Goal: Task Accomplishment & Management: Complete application form

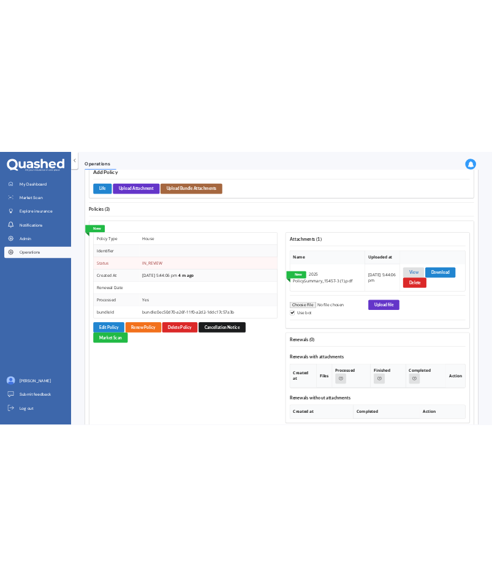
scroll to position [909, 0]
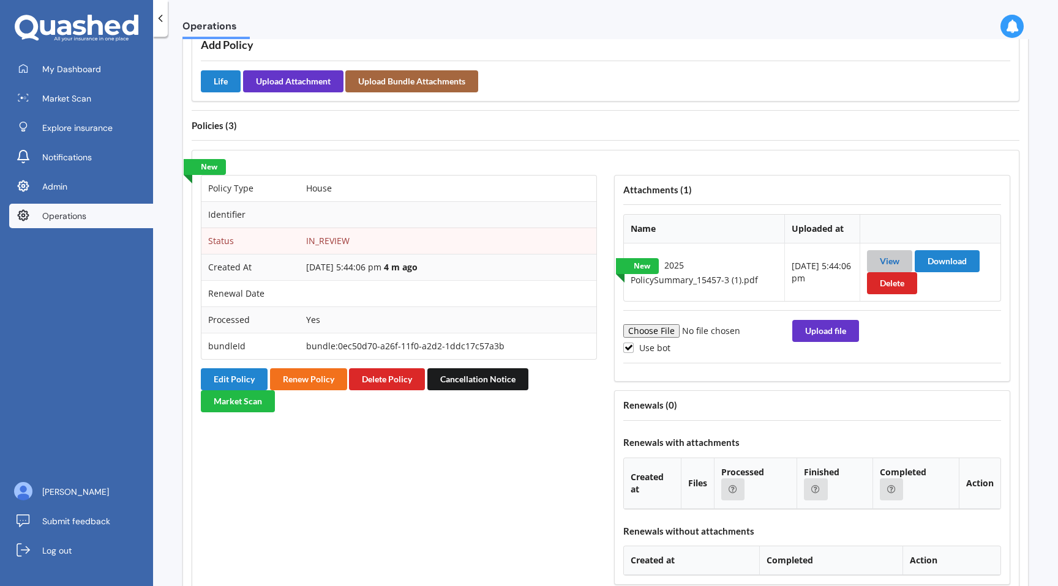
click at [886, 262] on link "View" at bounding box center [890, 261] width 20 height 10
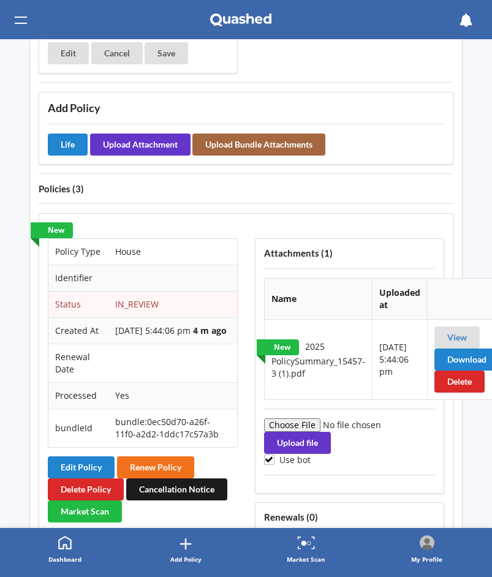
scroll to position [1016, 0]
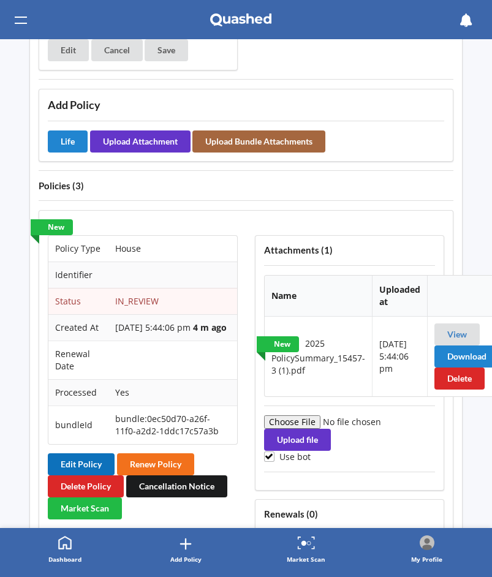
click at [80, 462] on button "Edit Policy" at bounding box center [81, 464] width 67 height 22
click at [77, 460] on button "Edit Policy" at bounding box center [81, 464] width 67 height 22
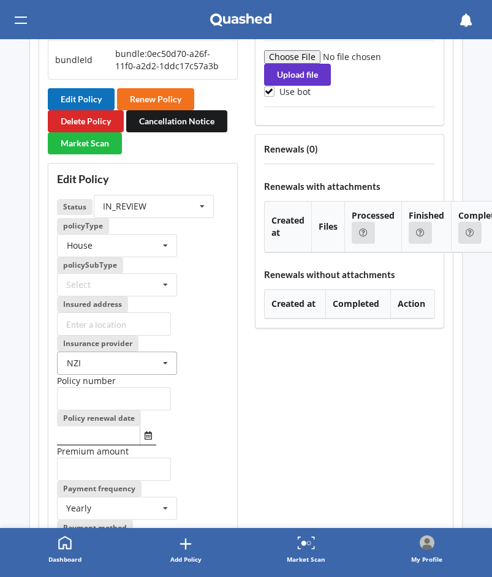
scroll to position [1397, 0]
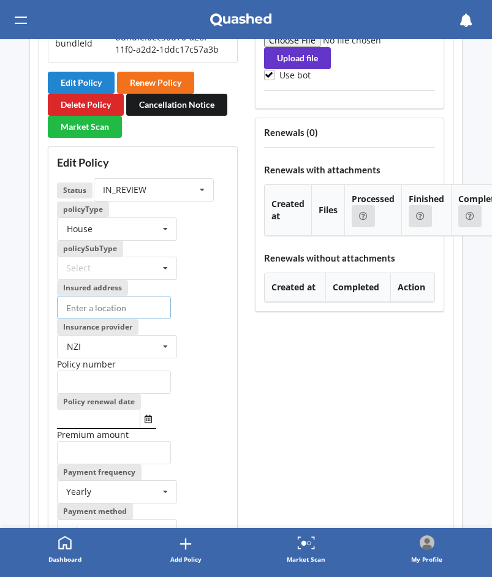
click at [132, 305] on input at bounding box center [114, 307] width 114 height 23
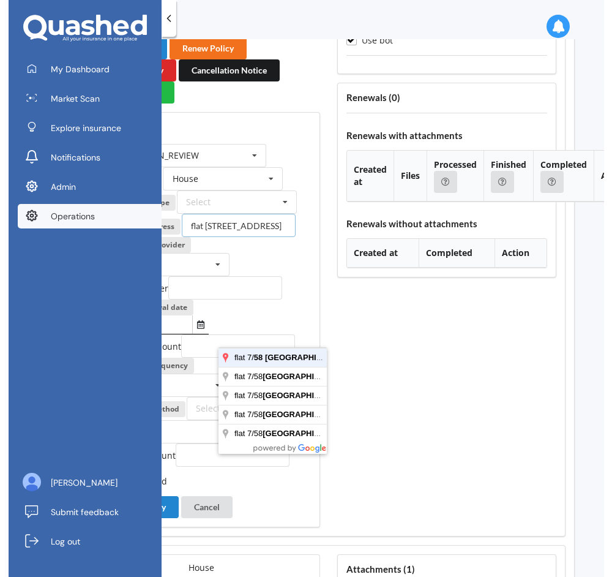
scroll to position [1421, 0]
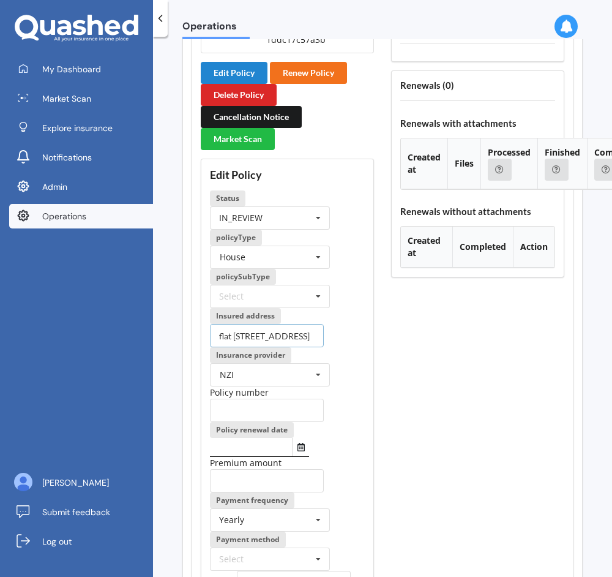
click at [280, 332] on input "flat [STREET_ADDRESS]" at bounding box center [267, 335] width 114 height 23
type input "flat [STREET_ADDRESS]"
click at [242, 410] on input "text" at bounding box center [267, 410] width 114 height 23
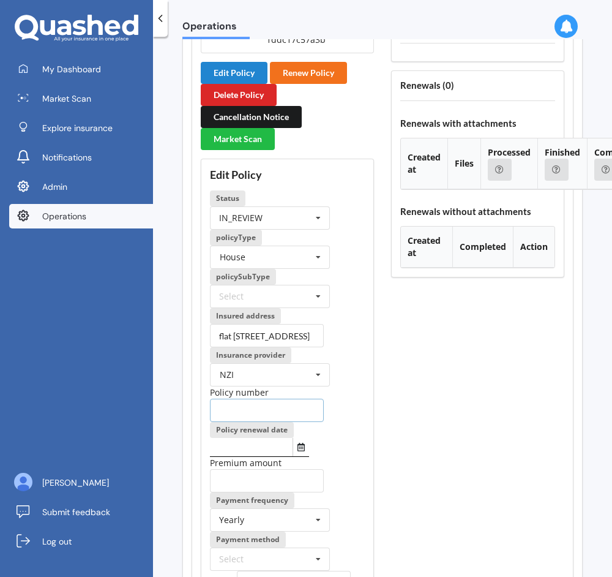
click at [242, 410] on input "text" at bounding box center [267, 410] width 114 height 23
paste input "29-8129269-BPL"
type input "29-8129269-BPL"
click at [333, 410] on div "Policy number 29-8129269-BPL" at bounding box center [287, 404] width 155 height 36
click at [299, 449] on icon "Select date" at bounding box center [301, 447] width 7 height 9
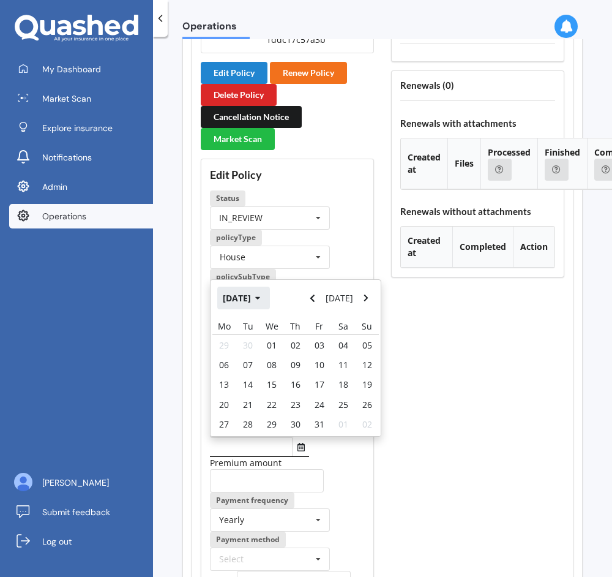
click at [249, 294] on button "Oct 2025" at bounding box center [243, 297] width 53 height 22
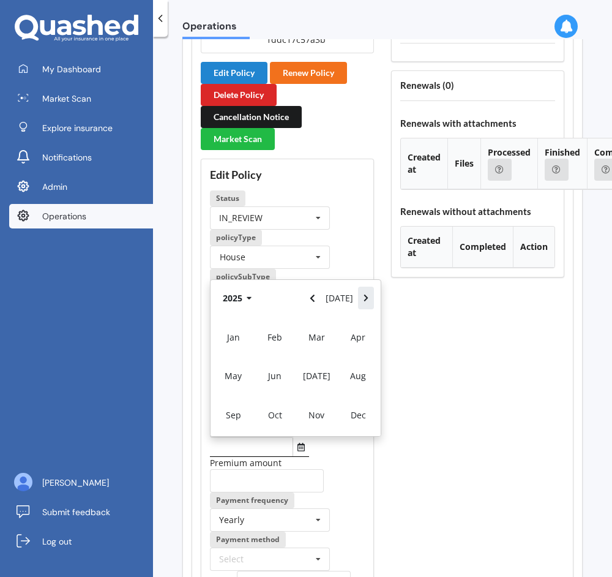
click at [368, 296] on icon "Navigate forward" at bounding box center [367, 298] width 6 height 9
click at [280, 413] on span "Oct" at bounding box center [275, 415] width 14 height 12
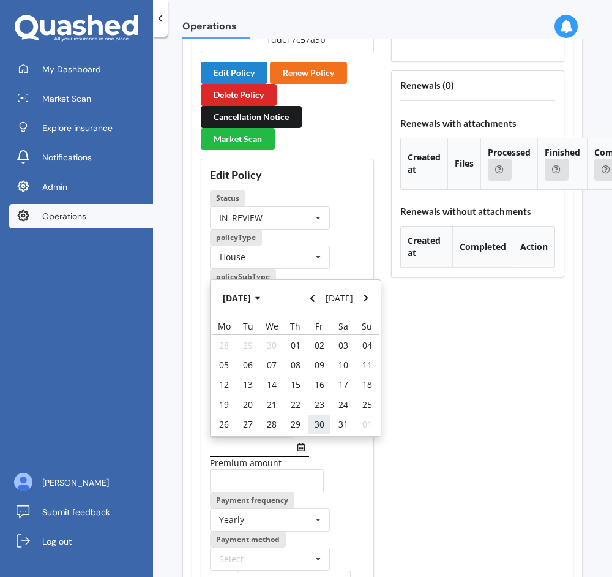
click at [317, 420] on span "30" at bounding box center [320, 424] width 10 height 12
type input "30/10/2026"
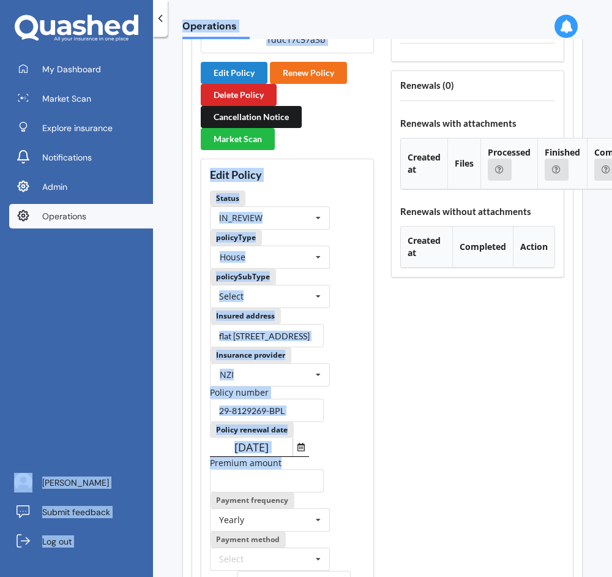
drag, startPoint x: 337, startPoint y: 468, endPoint x: -2, endPoint y: 446, distance: 340.4
click at [0, 446] on html "My Dashboard Market Scan Explore insurance Notifications Admin Operations Wenbo…" at bounding box center [306, 288] width 612 height 577
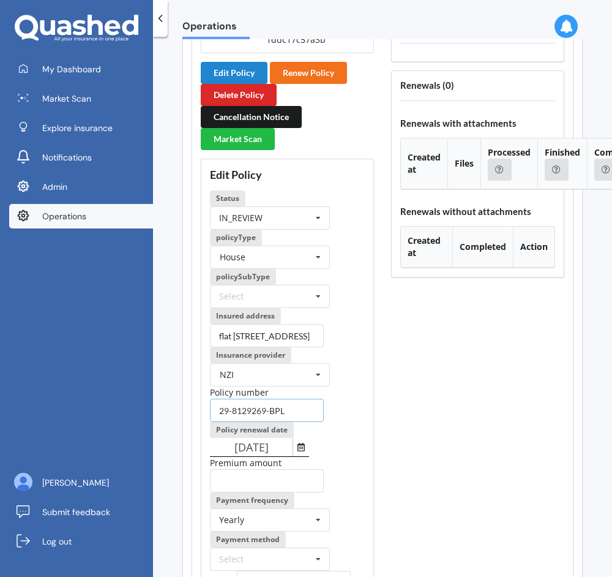
click at [298, 399] on input "29-8129269-BPL" at bounding box center [267, 410] width 114 height 23
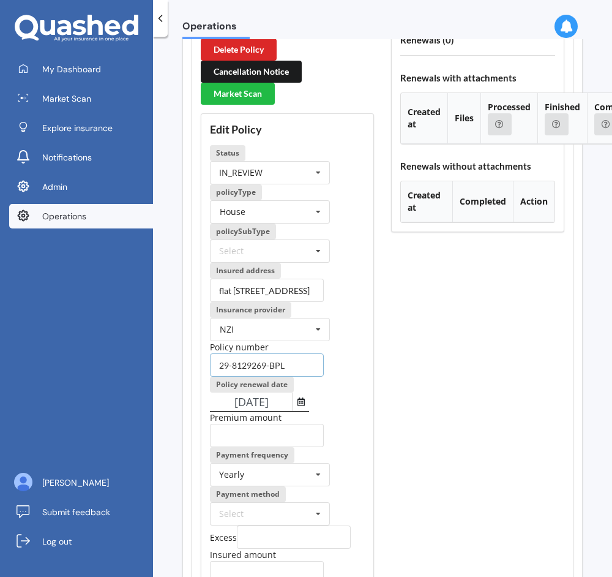
scroll to position [1483, 0]
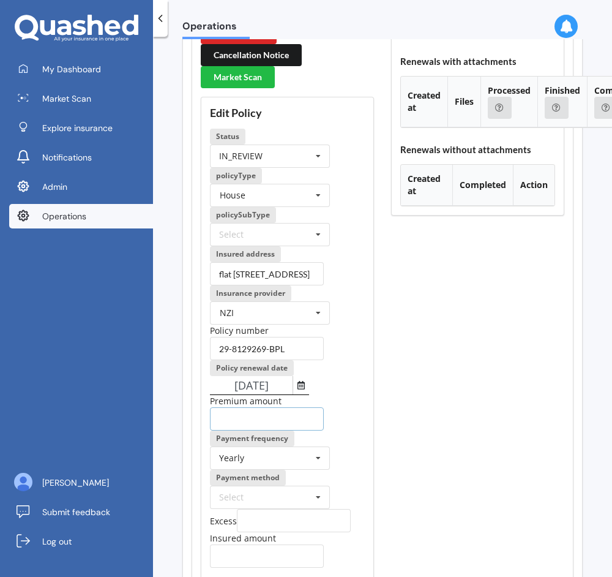
click at [283, 421] on input "number" at bounding box center [267, 418] width 114 height 23
paste input "1759.00"
type input "1759.00"
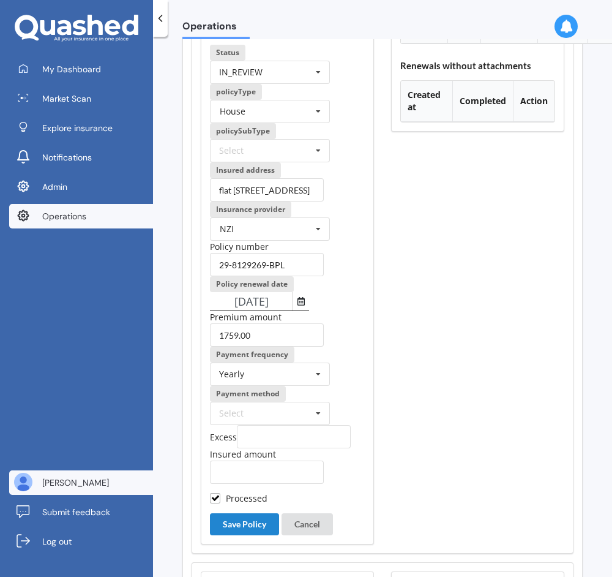
scroll to position [1569, 0]
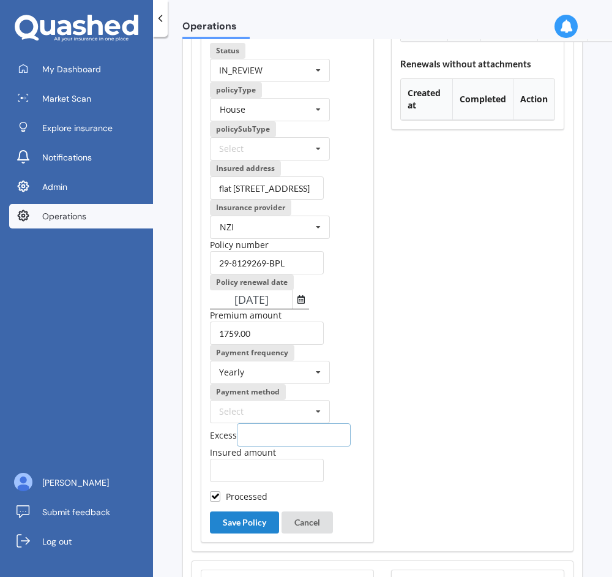
click at [254, 436] on input "number" at bounding box center [294, 434] width 114 height 23
type input "900"
click at [239, 469] on input "number" at bounding box center [267, 470] width 114 height 23
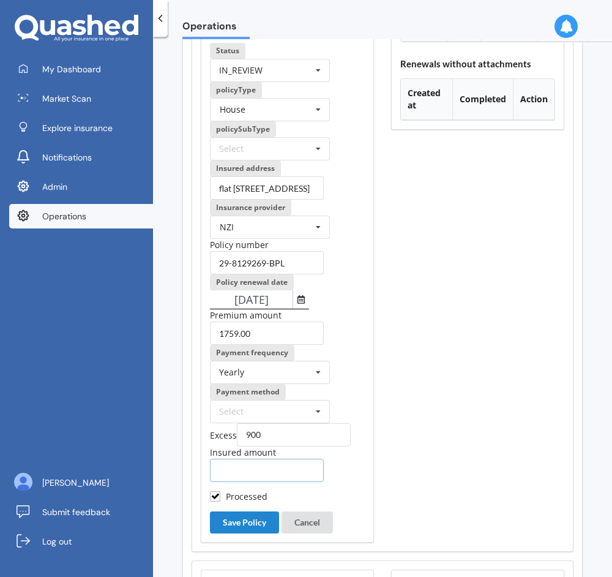
paste input "413264"
type input "413264"
click at [246, 518] on button "Save Policy" at bounding box center [244, 522] width 69 height 22
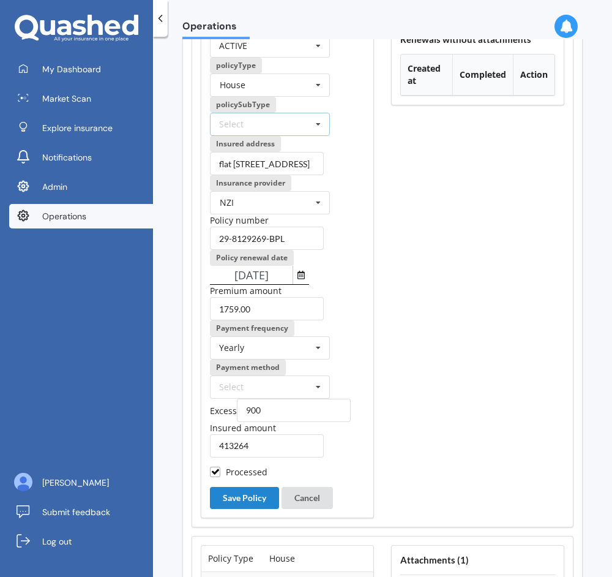
click at [286, 136] on div "Select Houseowners Home Essence Home Echelon Home Distinction Home Other" at bounding box center [270, 124] width 120 height 23
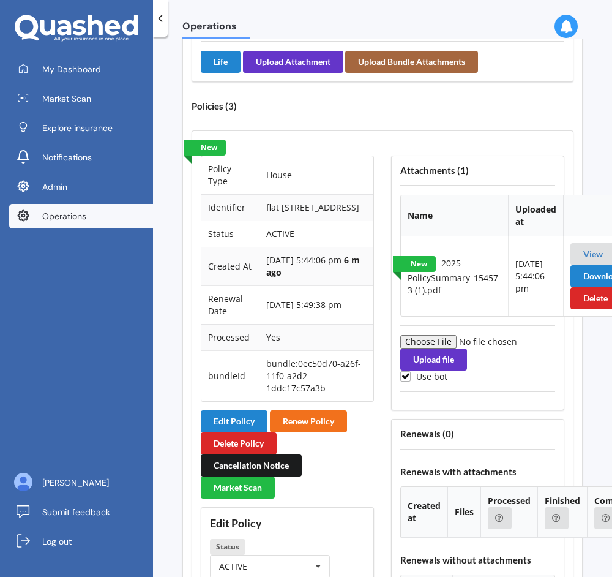
scroll to position [980, 0]
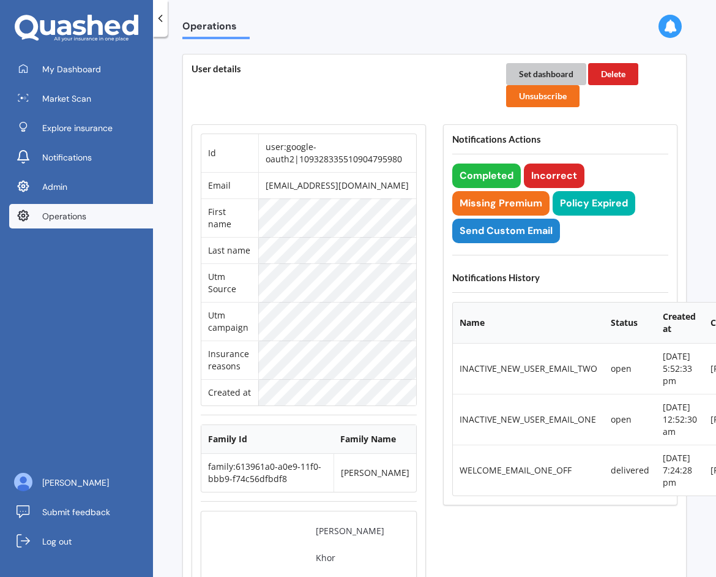
click at [524, 80] on button "Set dashboard" at bounding box center [546, 74] width 80 height 22
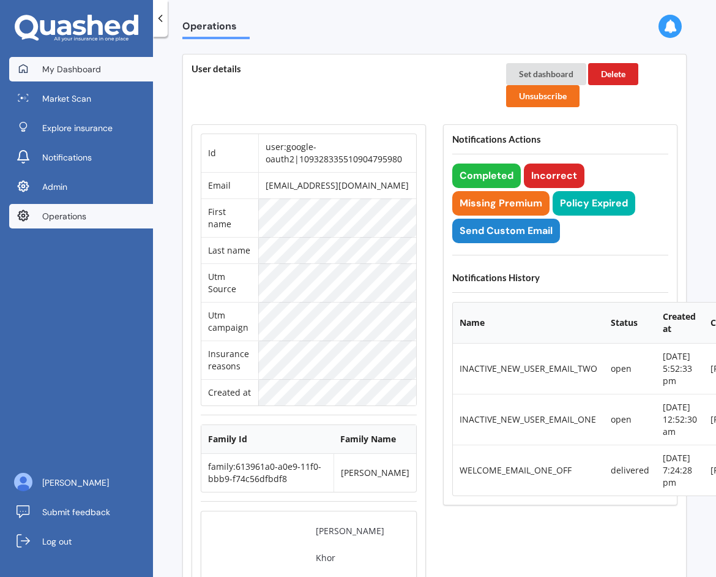
click at [59, 64] on span "My Dashboard" at bounding box center [71, 69] width 59 height 12
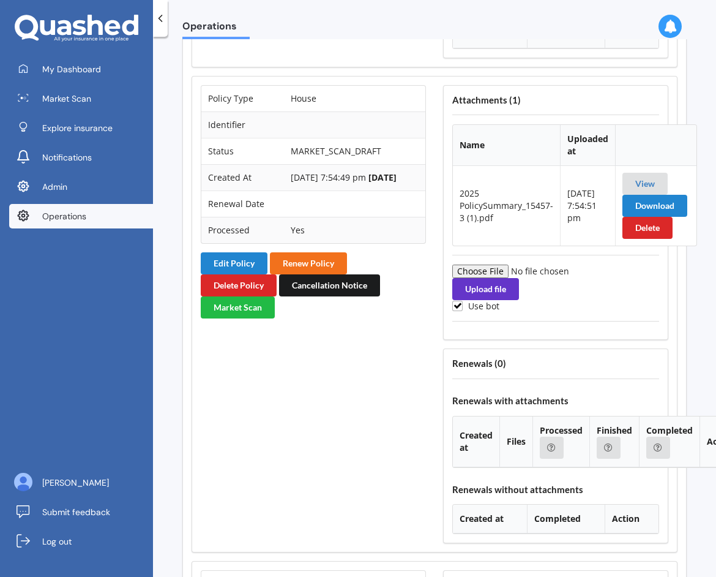
scroll to position [1574, 0]
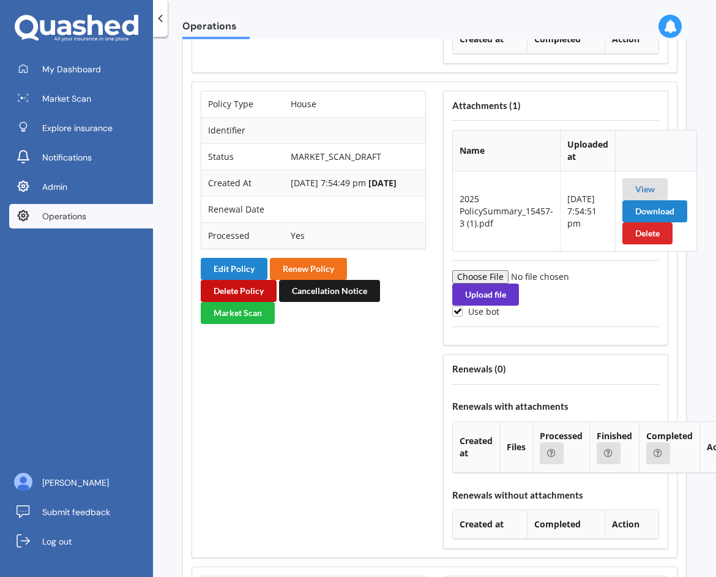
click at [250, 291] on button "Delete Policy" at bounding box center [239, 291] width 76 height 22
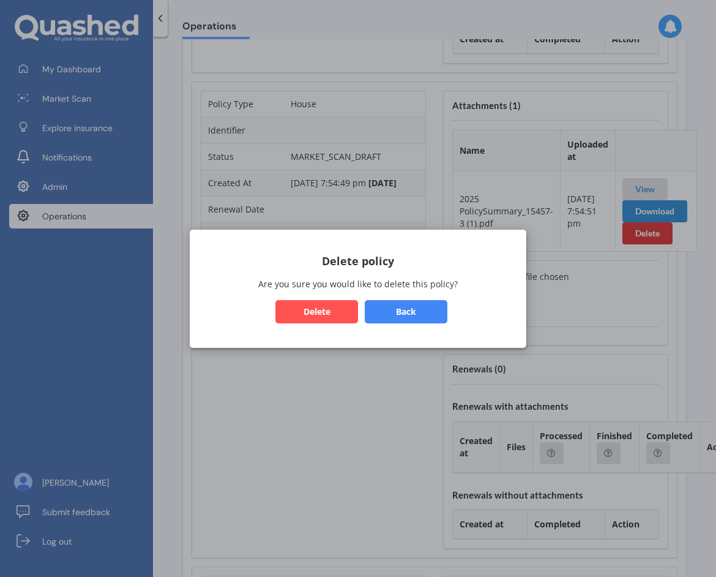
click at [409, 308] on button "Back" at bounding box center [406, 310] width 83 height 23
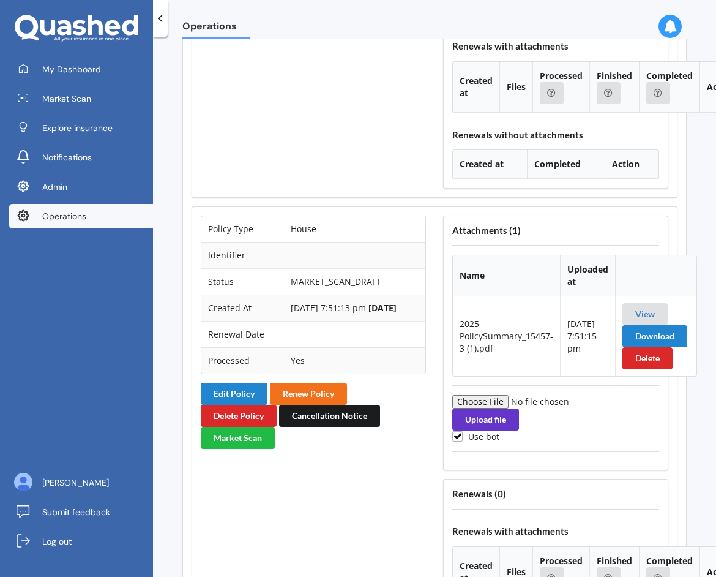
scroll to position [1942, 0]
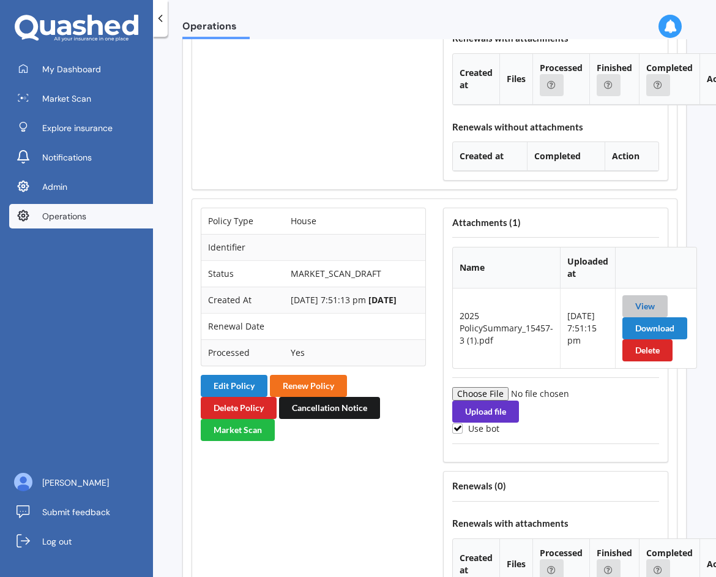
click at [645, 303] on link "View" at bounding box center [645, 306] width 20 height 10
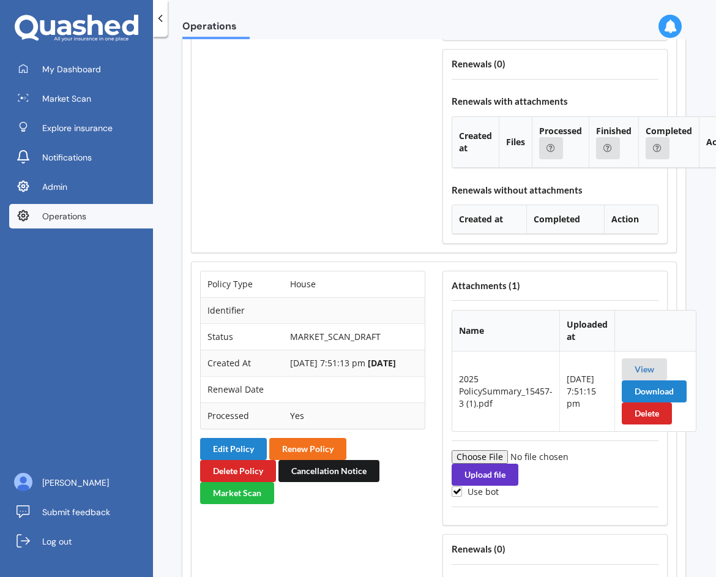
scroll to position [1886, 0]
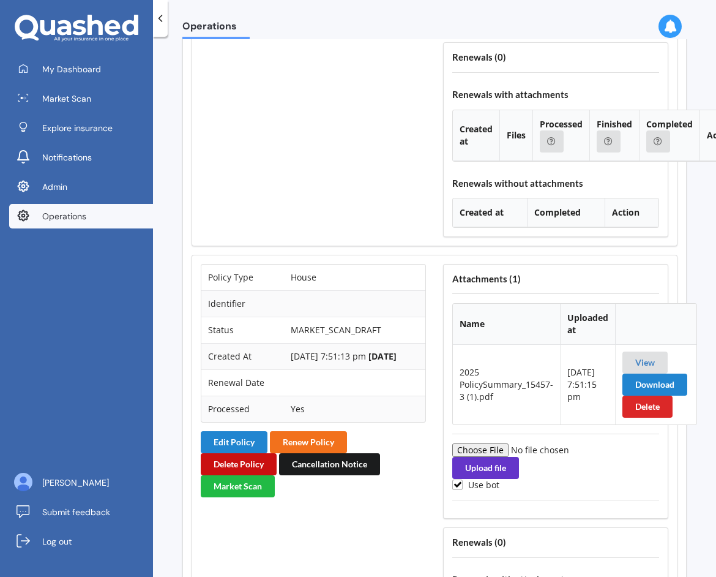
click at [247, 462] on button "Delete Policy" at bounding box center [239, 464] width 76 height 22
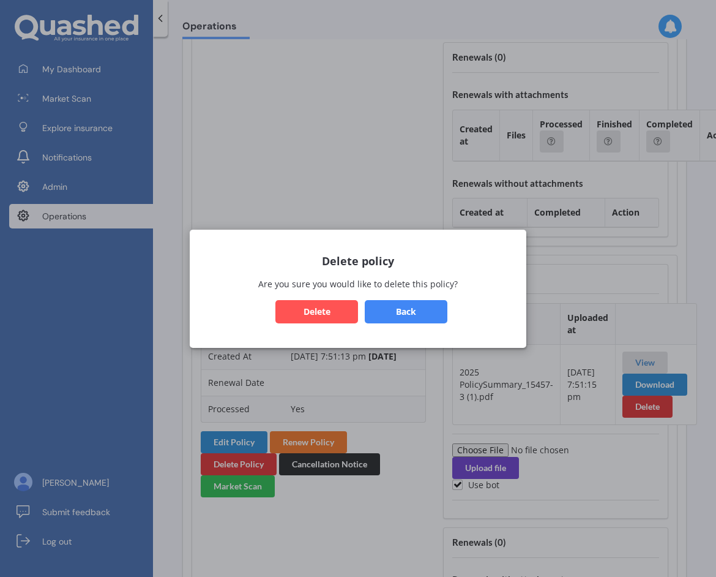
click at [328, 313] on button "Delete" at bounding box center [316, 310] width 83 height 23
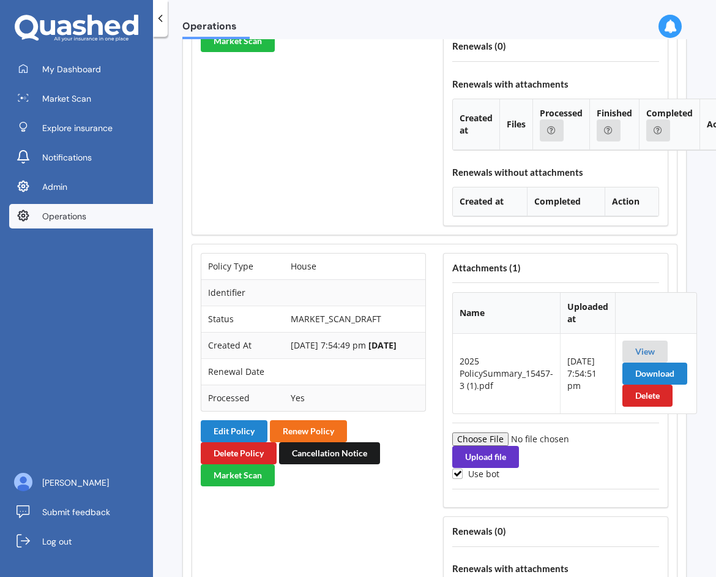
scroll to position [1406, 1]
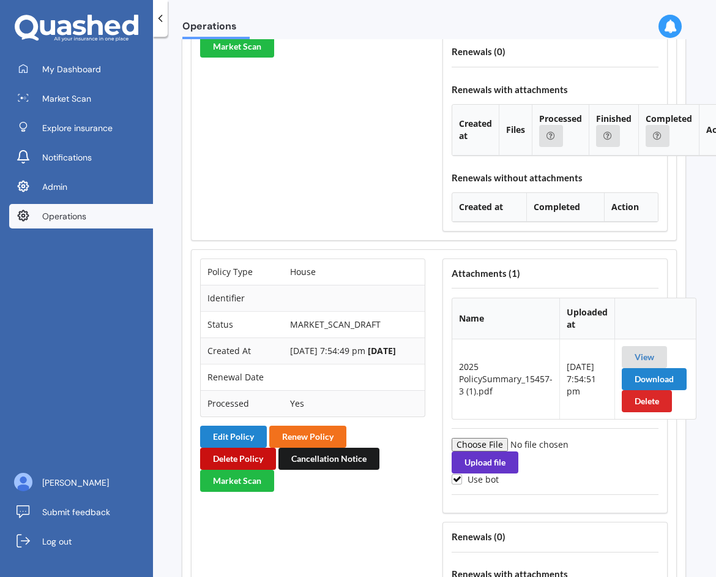
click at [241, 453] on button "Delete Policy" at bounding box center [238, 459] width 76 height 22
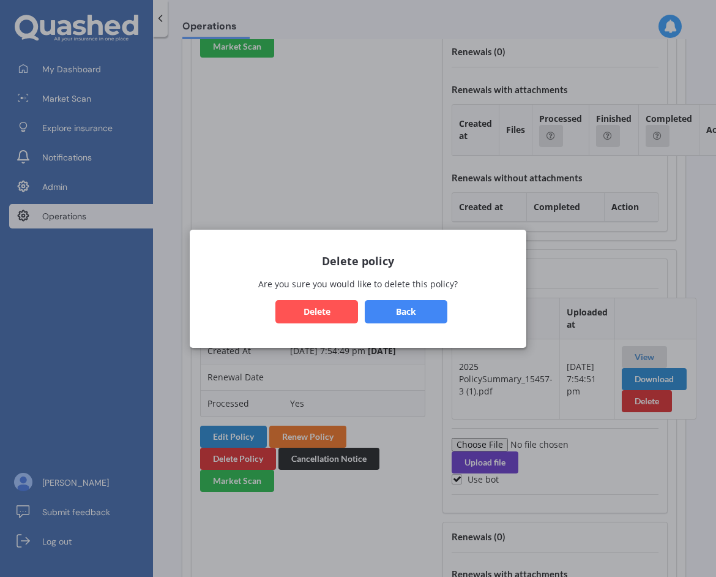
click at [315, 310] on button "Delete" at bounding box center [316, 310] width 83 height 23
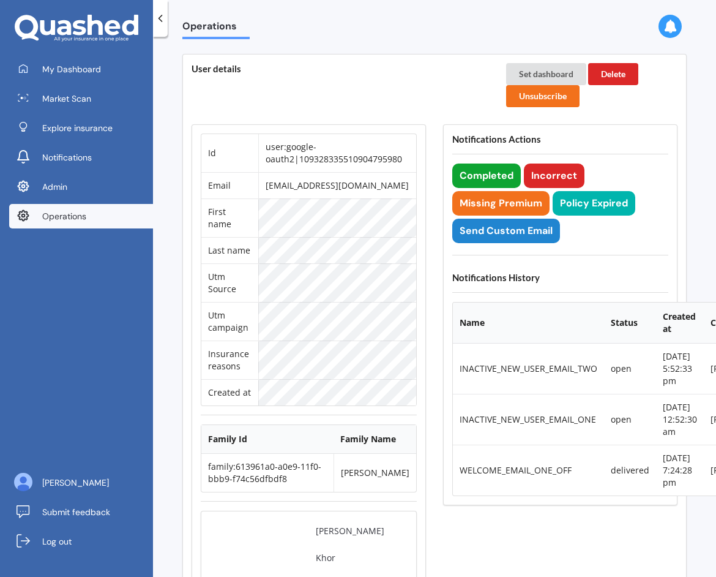
click at [471, 178] on button "Completed" at bounding box center [486, 175] width 69 height 24
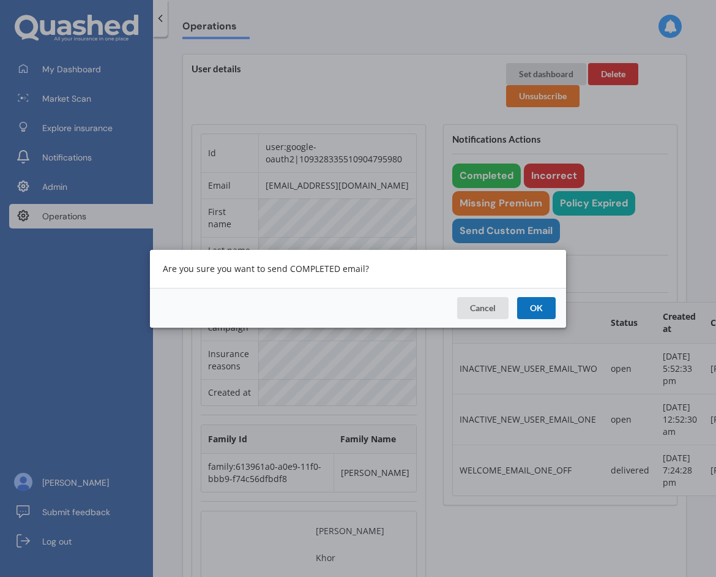
click at [545, 303] on button "OK" at bounding box center [536, 307] width 39 height 22
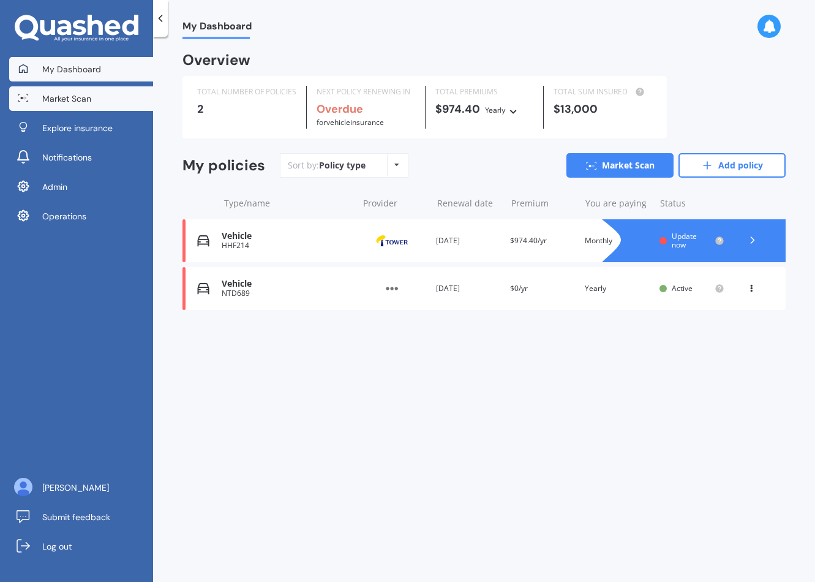
click at [83, 101] on span "Market Scan" at bounding box center [66, 98] width 49 height 12
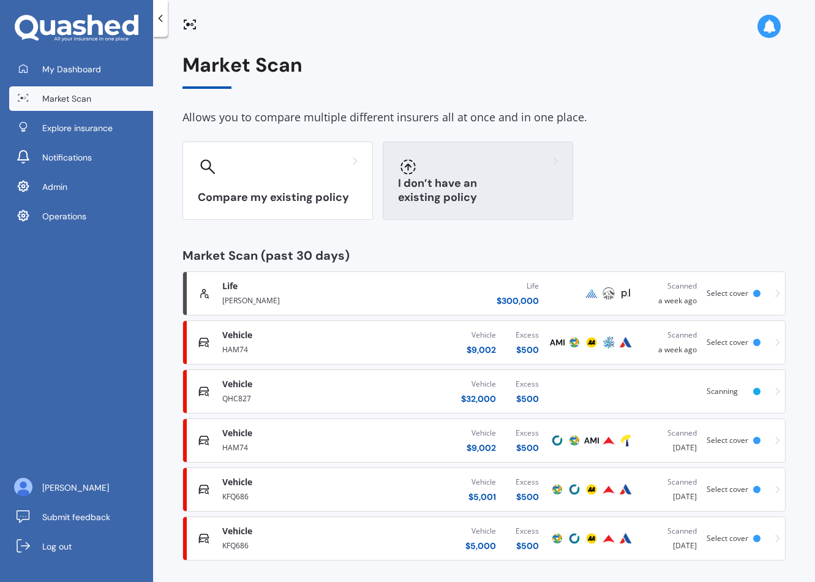
click at [467, 185] on div "I don’t have an existing policy" at bounding box center [478, 180] width 190 height 78
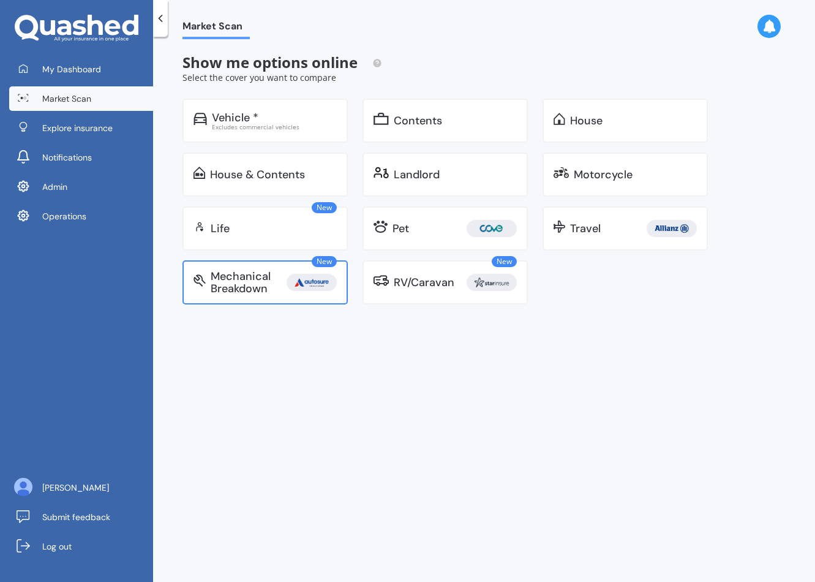
click at [270, 277] on div "Mechanical Breakdown" at bounding box center [249, 282] width 76 height 24
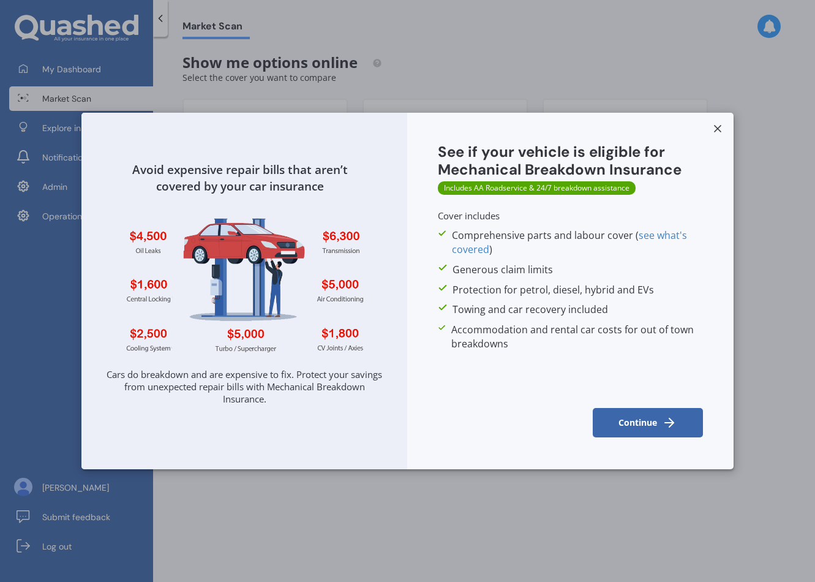
click at [657, 428] on button "Continue" at bounding box center [648, 422] width 110 height 29
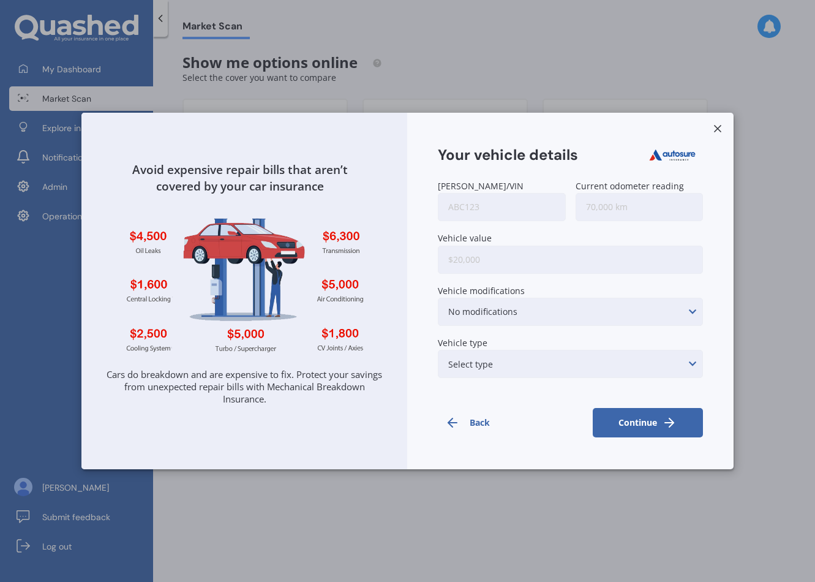
click at [531, 208] on input "[PERSON_NAME]/VIN" at bounding box center [501, 207] width 127 height 28
click at [484, 204] on input "111111" at bounding box center [501, 207] width 127 height 28
type input "111111"
